Goal: Find contact information: Obtain details needed to contact an individual or organization

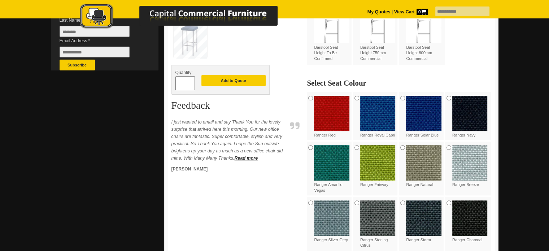
scroll to position [253, 0]
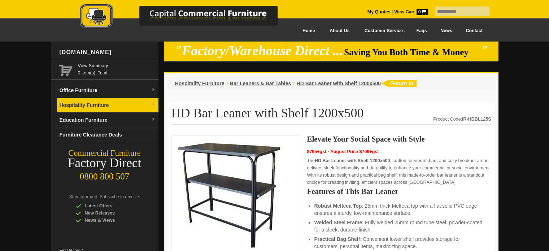
click at [97, 104] on link "Hospitality Furniture" at bounding box center [108, 105] width 102 height 15
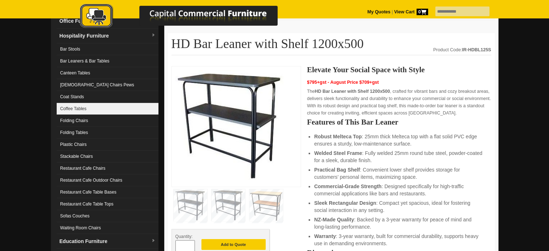
scroll to position [72, 0]
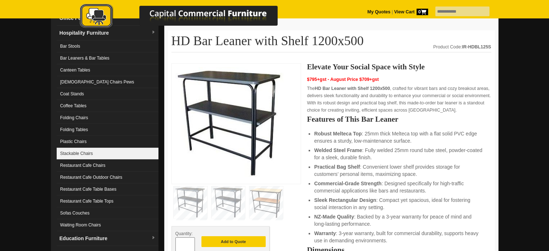
click at [78, 156] on link "Stackable Chairs" at bounding box center [108, 154] width 102 height 12
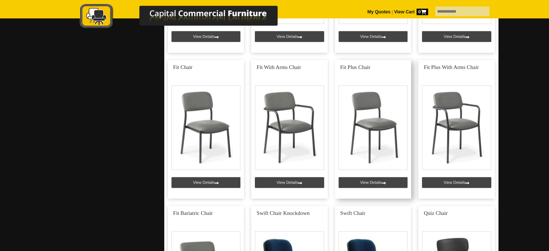
scroll to position [830, 0]
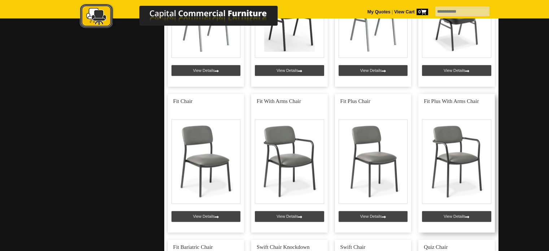
click at [438, 100] on link at bounding box center [456, 163] width 77 height 139
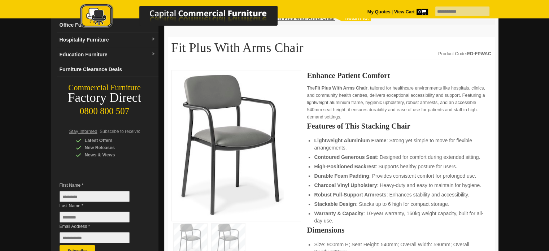
scroll to position [36, 0]
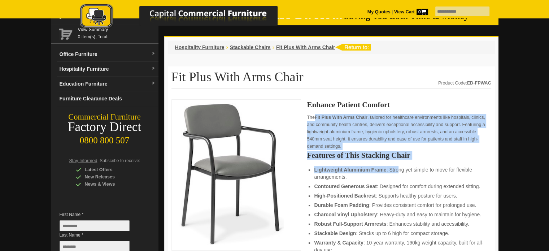
drag, startPoint x: 308, startPoint y: 117, endPoint x: 366, endPoint y: 159, distance: 71.5
click at [393, 169] on div "Enhance Patient Comfort The Fit Plus With Arms Chair , tailored for healthcare …" at bounding box center [399, 246] width 184 height 291
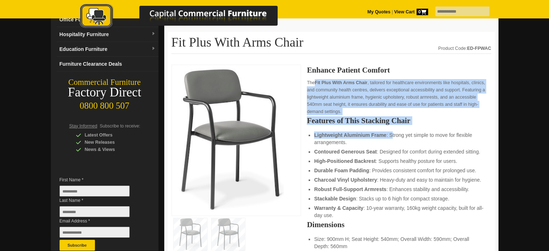
scroll to position [72, 0]
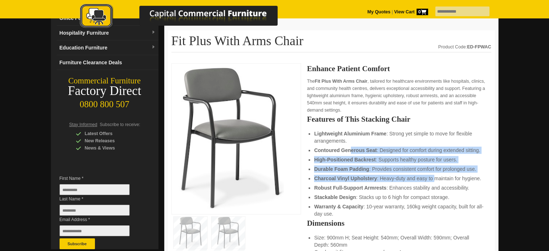
drag, startPoint x: 353, startPoint y: 152, endPoint x: 403, endPoint y: 170, distance: 52.9
click at [428, 173] on ul "Lightweight Aluminium Frame : Strong yet simple to move for flexible arrangemen…" at bounding box center [399, 173] width 170 height 87
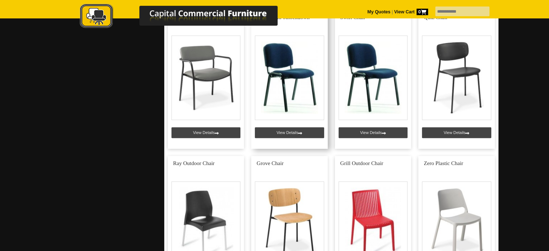
scroll to position [1047, 0]
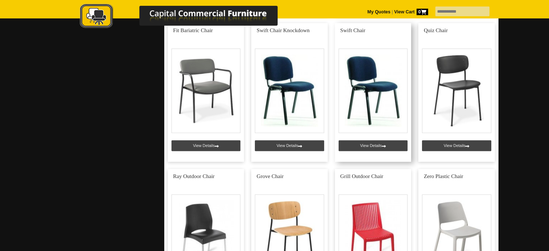
click at [371, 147] on link at bounding box center [373, 92] width 77 height 139
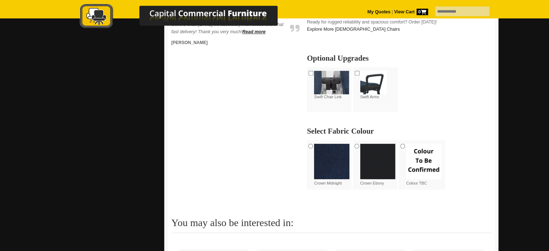
scroll to position [397, 0]
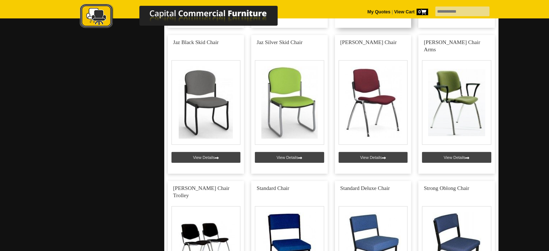
scroll to position [2058, 0]
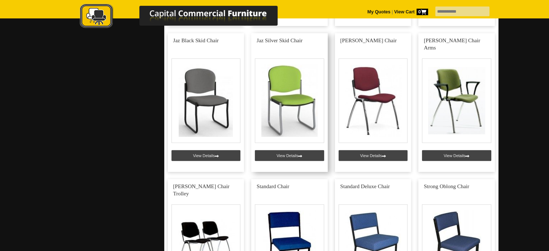
click at [291, 153] on link at bounding box center [289, 102] width 77 height 139
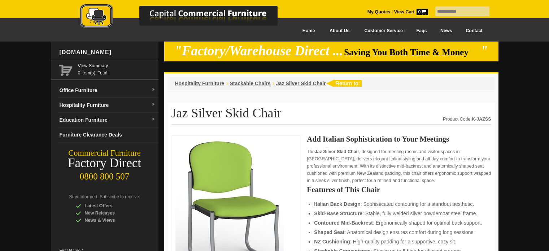
scroll to position [144, 0]
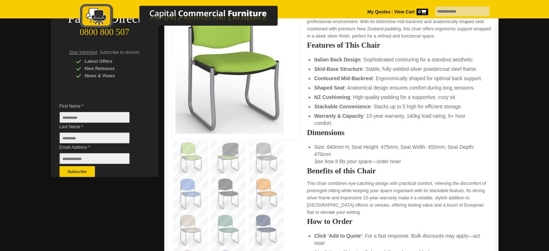
click at [189, 195] on img at bounding box center [191, 194] width 34 height 32
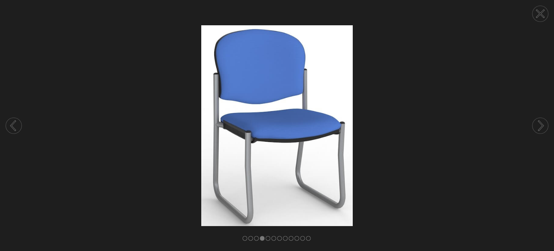
click at [538, 12] on circle at bounding box center [541, 14] width 16 height 16
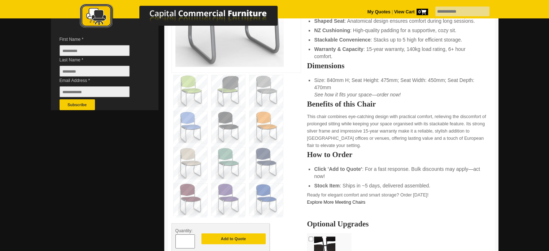
scroll to position [217, 0]
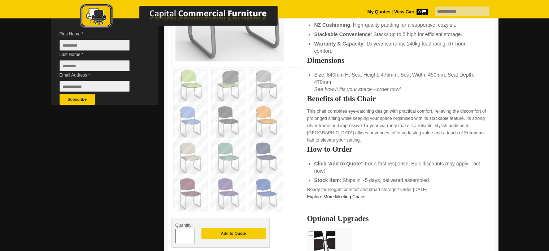
click at [267, 83] on img at bounding box center [266, 86] width 34 height 32
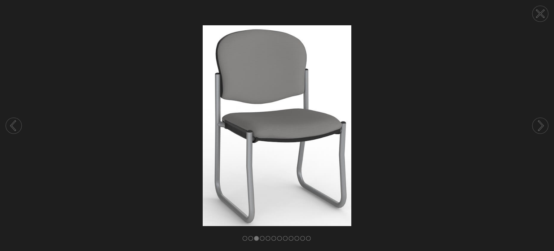
click at [543, 5] on icon at bounding box center [540, 13] width 27 height 27
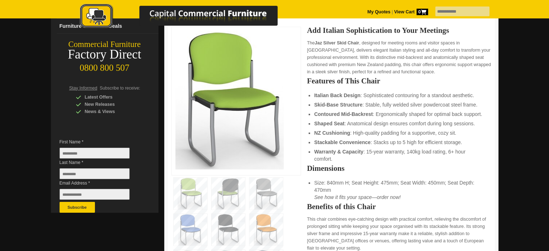
scroll to position [108, 0]
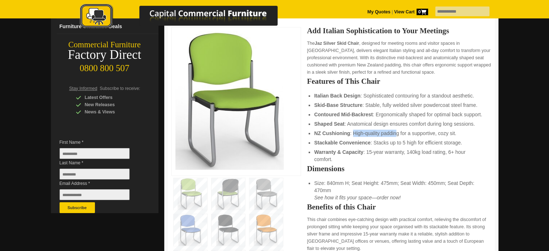
drag, startPoint x: 354, startPoint y: 131, endPoint x: 397, endPoint y: 133, distance: 43.0
click at [397, 133] on li "NZ Cushioning : High-quality padding for a supportive, cozy sit." at bounding box center [399, 133] width 170 height 7
drag, startPoint x: 372, startPoint y: 143, endPoint x: 436, endPoint y: 138, distance: 64.1
click at [436, 139] on li "Stackable Convenience : Stacks up to 5 high for efficient storage." at bounding box center [399, 142] width 170 height 7
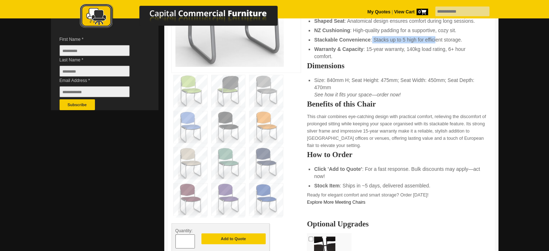
scroll to position [217, 0]
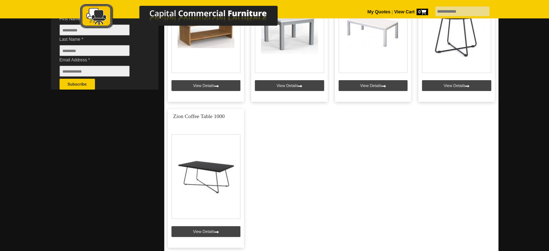
scroll to position [289, 0]
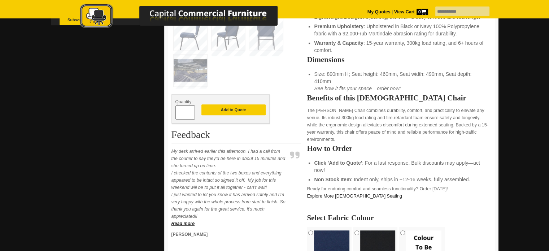
scroll to position [325, 0]
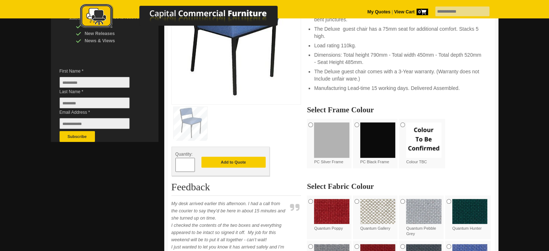
scroll to position [180, 0]
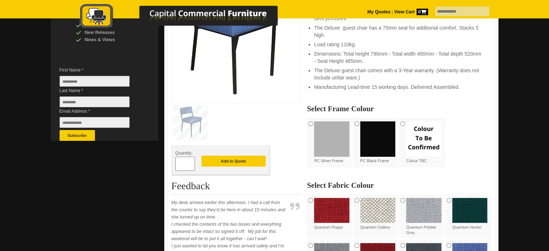
click at [314, 122] on img at bounding box center [331, 138] width 35 height 35
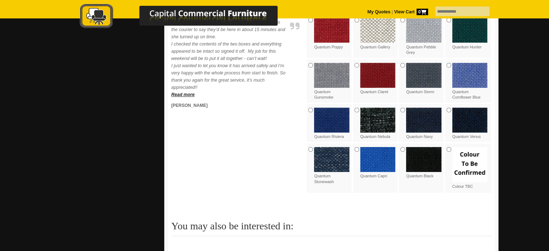
scroll to position [361, 0]
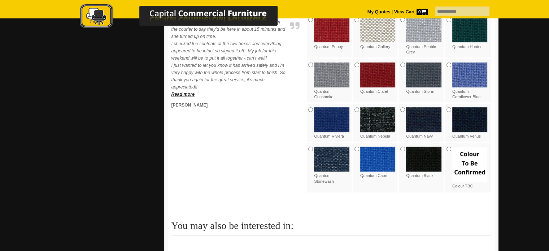
click at [510, 69] on div at bounding box center [274, 73] width 549 height 785
drag, startPoint x: 245, startPoint y: 138, endPoint x: 248, endPoint y: 131, distance: 7.8
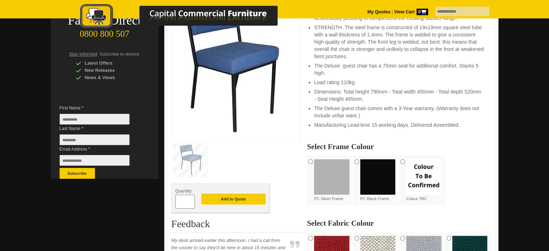
scroll to position [144, 0]
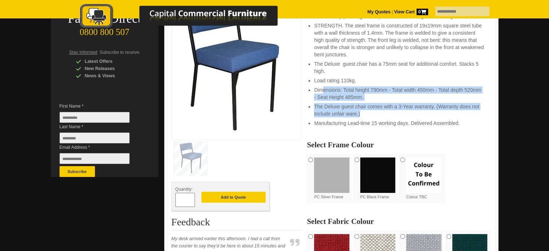
drag, startPoint x: 321, startPoint y: 90, endPoint x: 475, endPoint y: 117, distance: 155.8
click at [475, 117] on ul "New Zealand Made. The Deluxe Stacker Guest chair is one of the most popular uph…" at bounding box center [399, 62] width 170 height 129
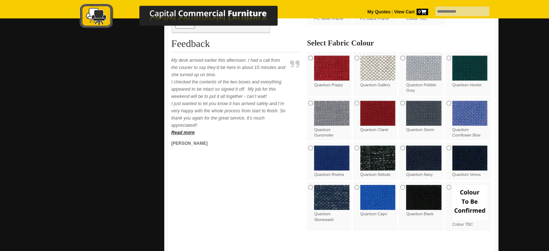
scroll to position [325, 0]
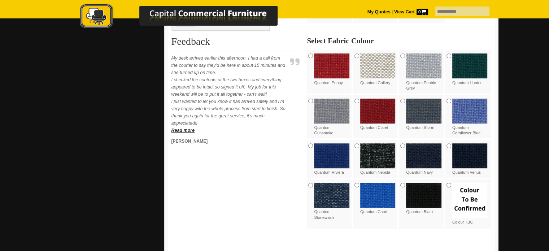
click at [424, 67] on img at bounding box center [423, 65] width 35 height 25
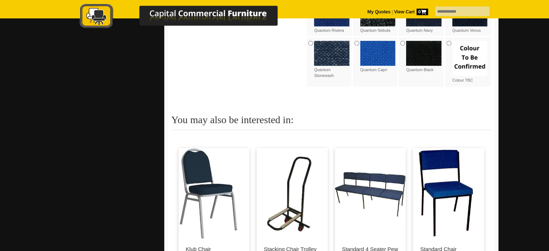
scroll to position [505, 0]
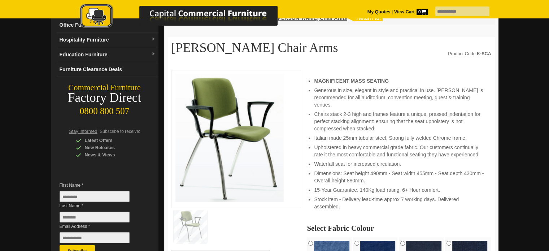
scroll to position [36, 0]
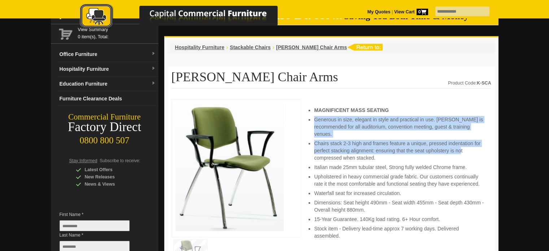
drag, startPoint x: 315, startPoint y: 121, endPoint x: 458, endPoint y: 149, distance: 145.4
click at [458, 149] on ul "MAGNIFICENT MASS SEATING Generous in size, elegant in style and practical in us…" at bounding box center [399, 172] width 170 height 133
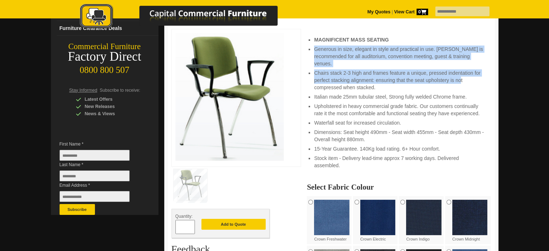
scroll to position [108, 0]
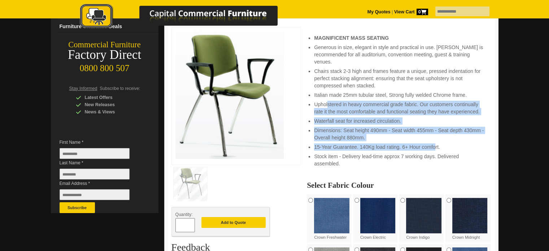
drag, startPoint x: 328, startPoint y: 101, endPoint x: 419, endPoint y: 127, distance: 95.5
click at [433, 144] on ul "MAGNIFICENT MASS SEATING Generous in size, elegant in style and practical in us…" at bounding box center [399, 100] width 170 height 133
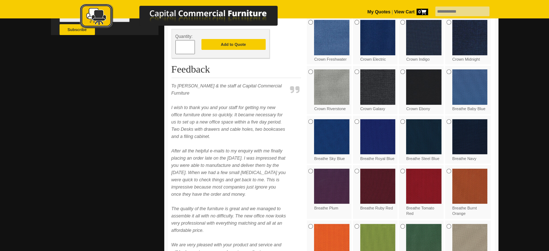
scroll to position [289, 0]
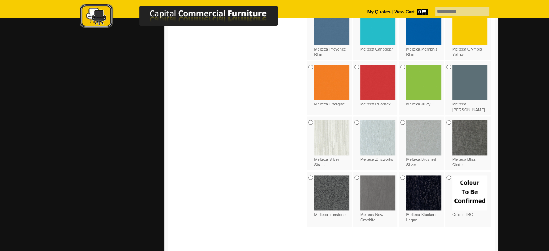
scroll to position [902, 0]
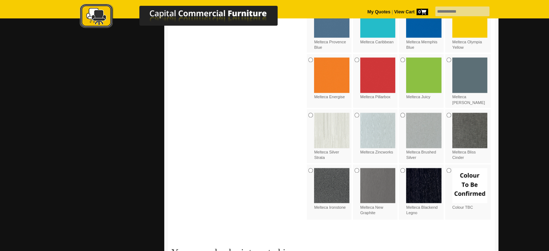
click at [404, 111] on div "Melteca Brushed Silver" at bounding box center [422, 136] width 46 height 55
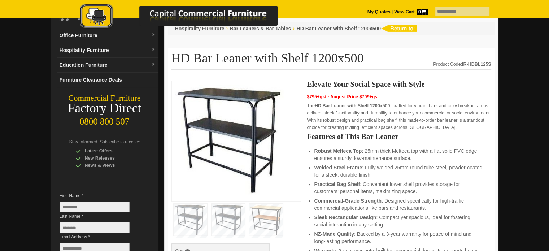
scroll to position [0, 0]
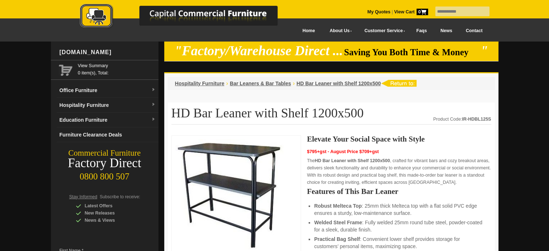
click at [415, 30] on link "Faqs" at bounding box center [422, 31] width 24 height 16
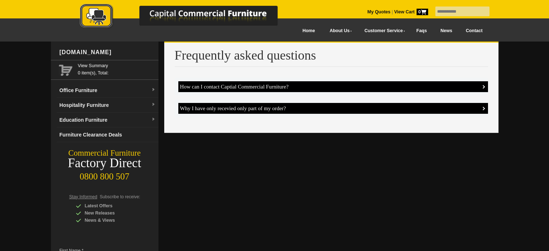
click at [213, 88] on h4 "How can I contact Captial Commercial Furniture?" at bounding box center [333, 86] width 310 height 11
click at [464, 30] on link "Contact" at bounding box center [474, 31] width 30 height 16
